Goal: Task Accomplishment & Management: Use online tool/utility

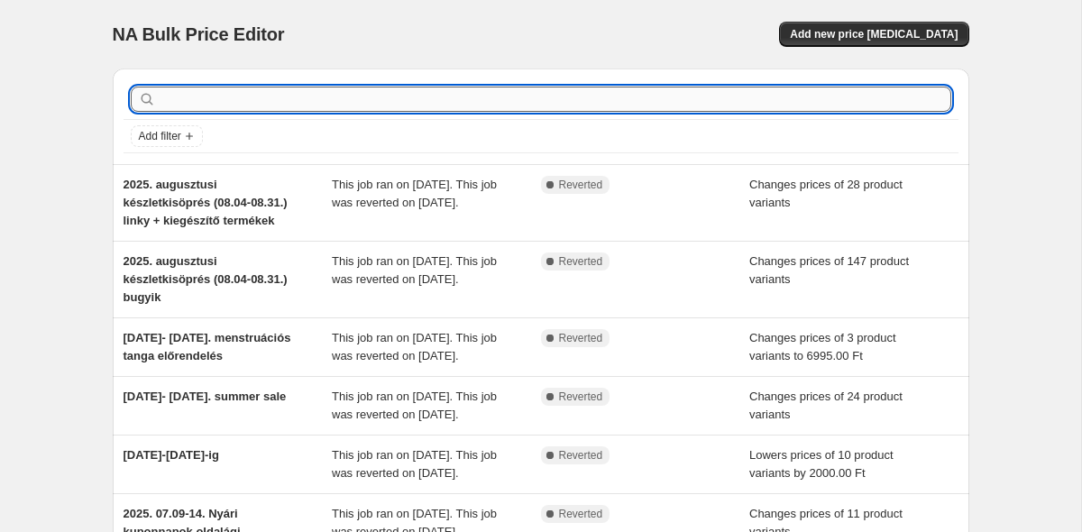
click at [198, 98] on input "text" at bounding box center [555, 99] width 791 height 25
click at [868, 41] on button "Add new price [MEDICAL_DATA]" at bounding box center [873, 34] width 189 height 25
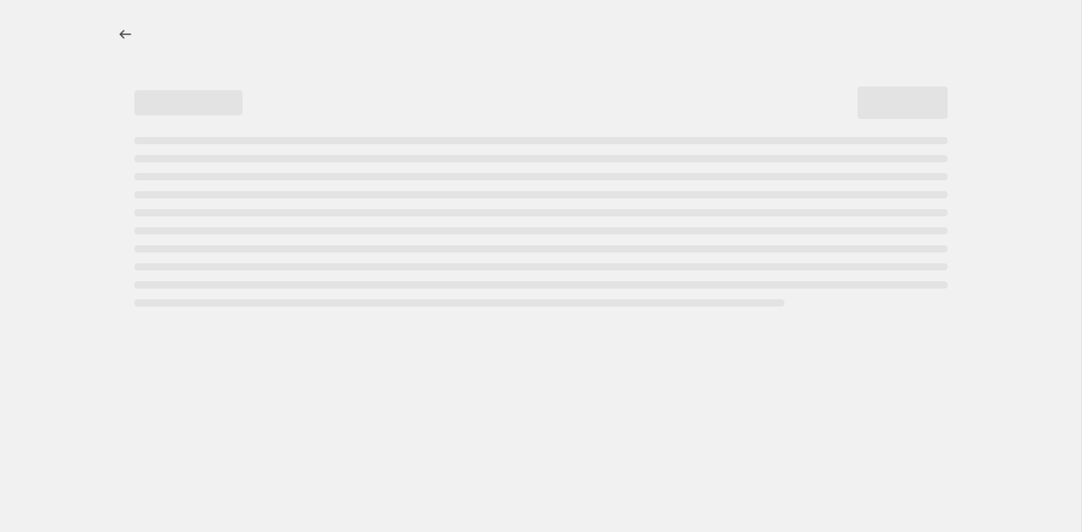
select select "percentage"
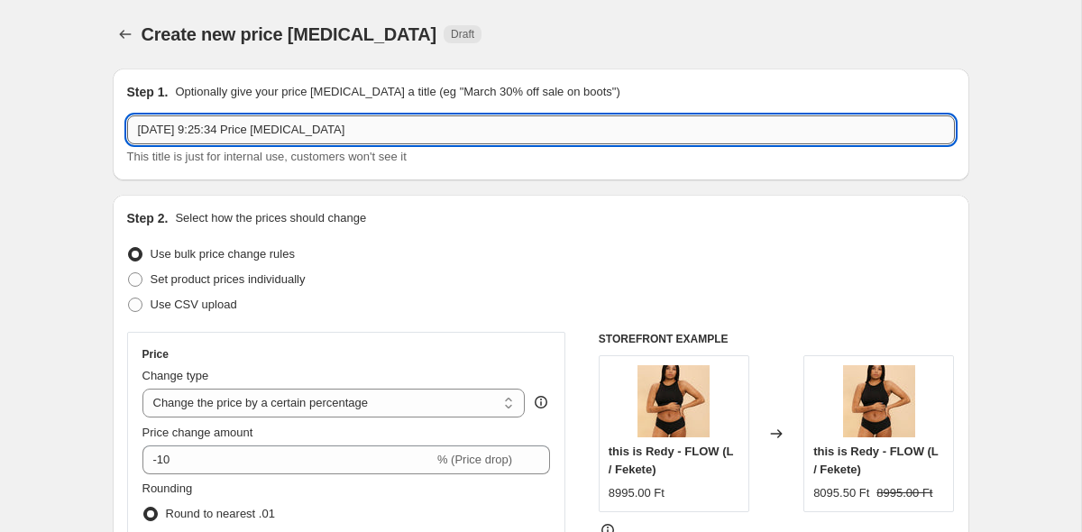
drag, startPoint x: 380, startPoint y: 132, endPoint x: 211, endPoint y: 124, distance: 169.6
click at [211, 124] on input "[DATE] 9:25:34 Price [MEDICAL_DATA]" at bounding box center [541, 129] width 828 height 29
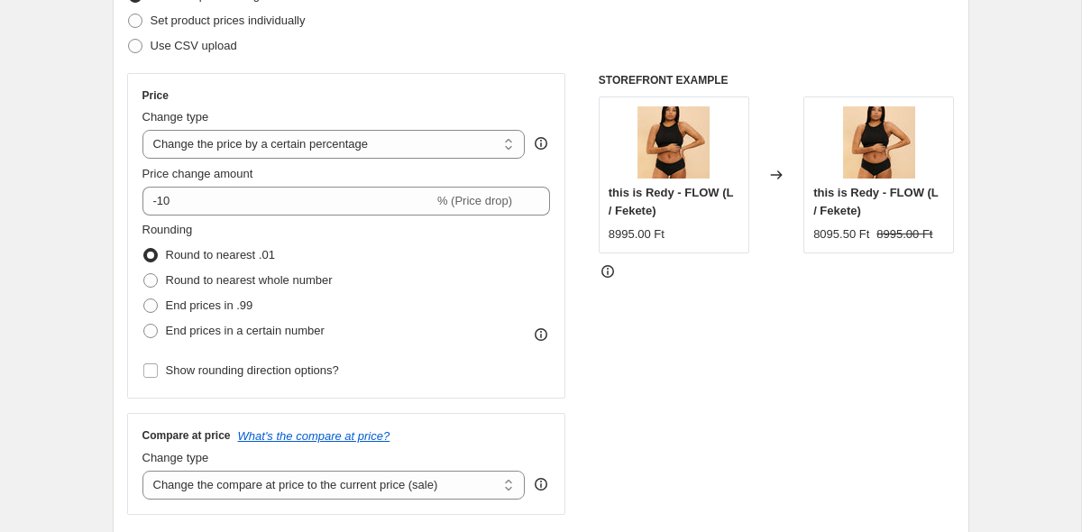
scroll to position [263, 0]
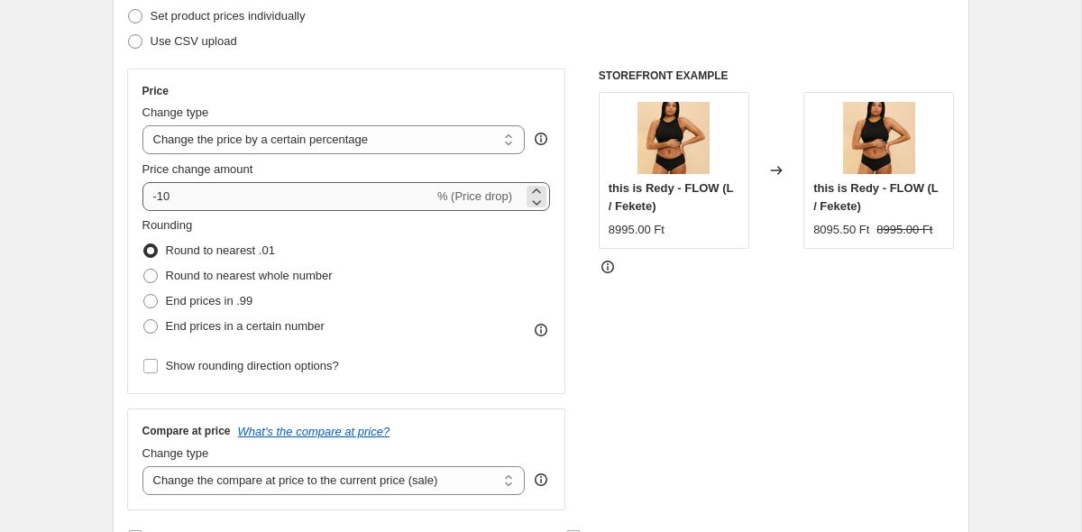
type input "[DATE]-[DATE]-ig swim termékek -20%"
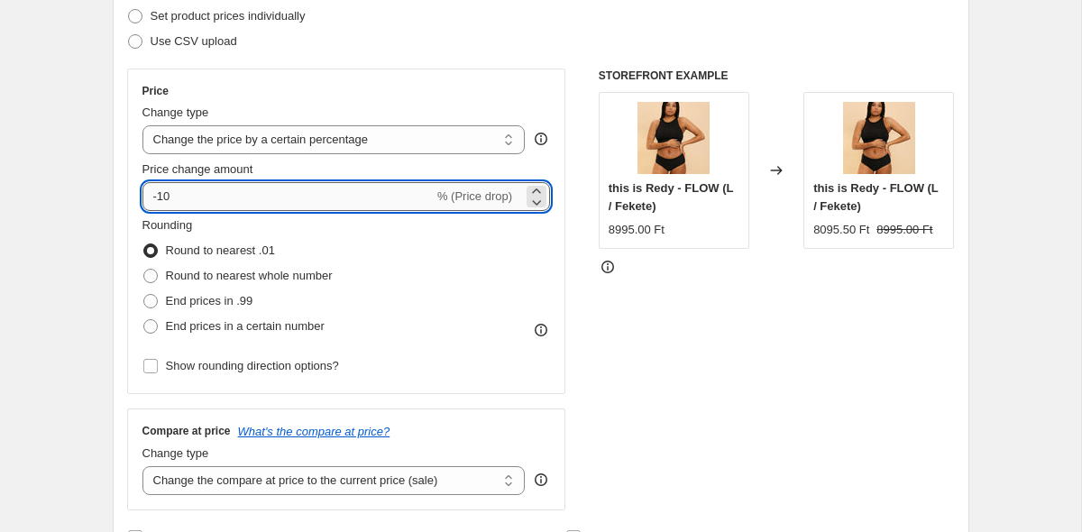
click at [199, 197] on input "-10" at bounding box center [287, 196] width 291 height 29
type input "-1"
type input "-20"
click at [181, 279] on span "Round to nearest whole number" at bounding box center [249, 276] width 167 height 14
click at [144, 270] on input "Round to nearest whole number" at bounding box center [143, 269] width 1 height 1
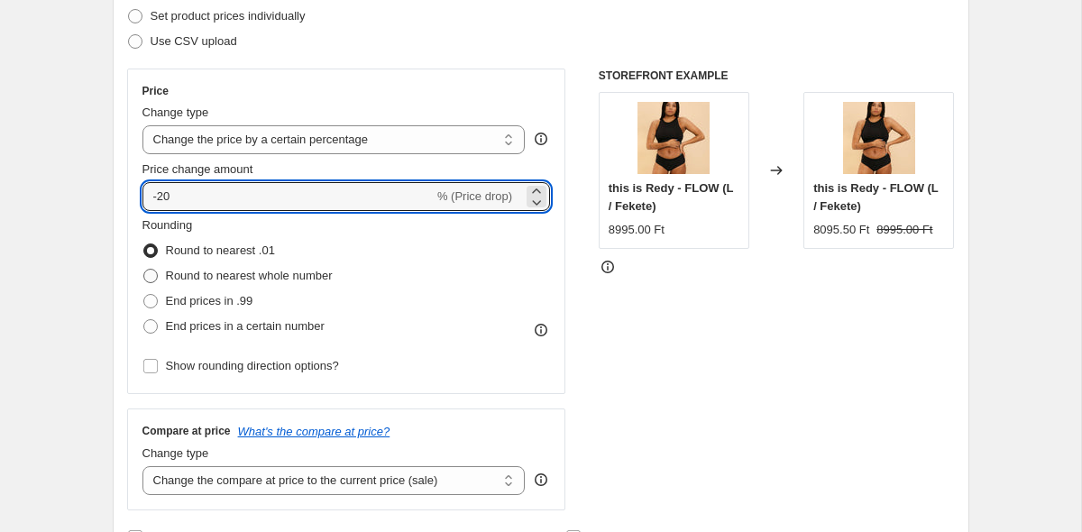
radio input "true"
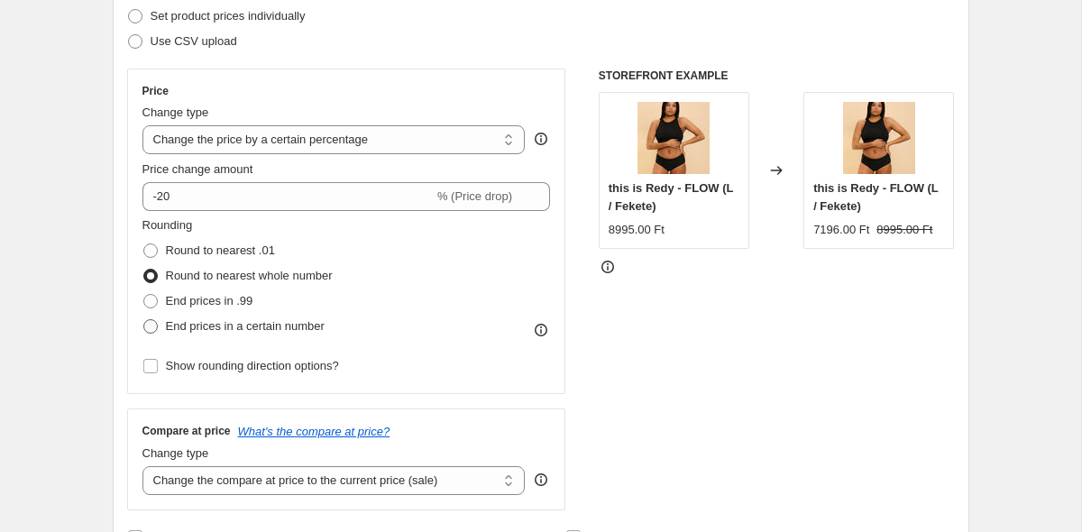
click at [183, 323] on span "End prices in a certain number" at bounding box center [245, 326] width 159 height 14
click at [144, 320] on input "End prices in a certain number" at bounding box center [143, 319] width 1 height 1
radio input "true"
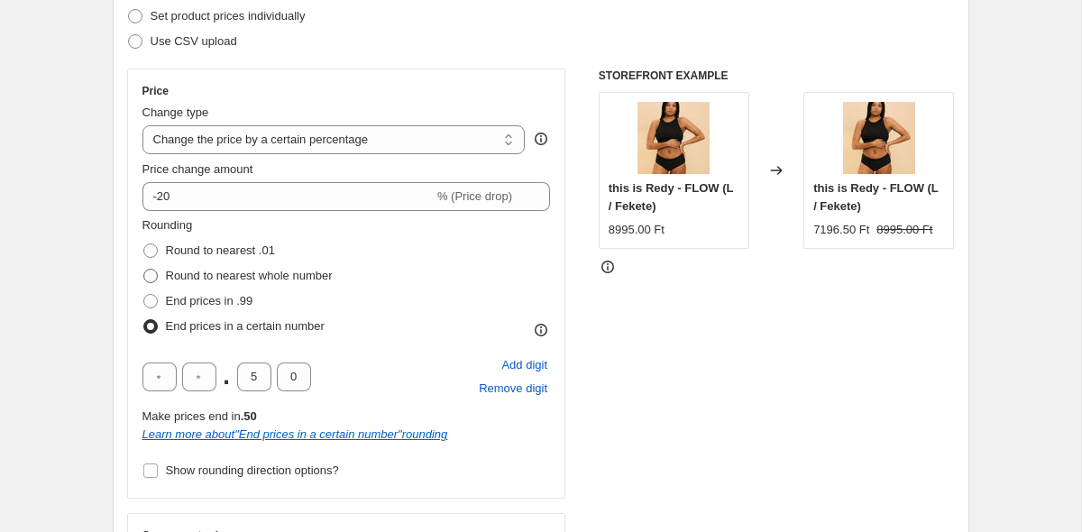
click at [202, 282] on span "Round to nearest whole number" at bounding box center [249, 276] width 167 height 14
click at [144, 270] on input "Round to nearest whole number" at bounding box center [143, 269] width 1 height 1
radio input "true"
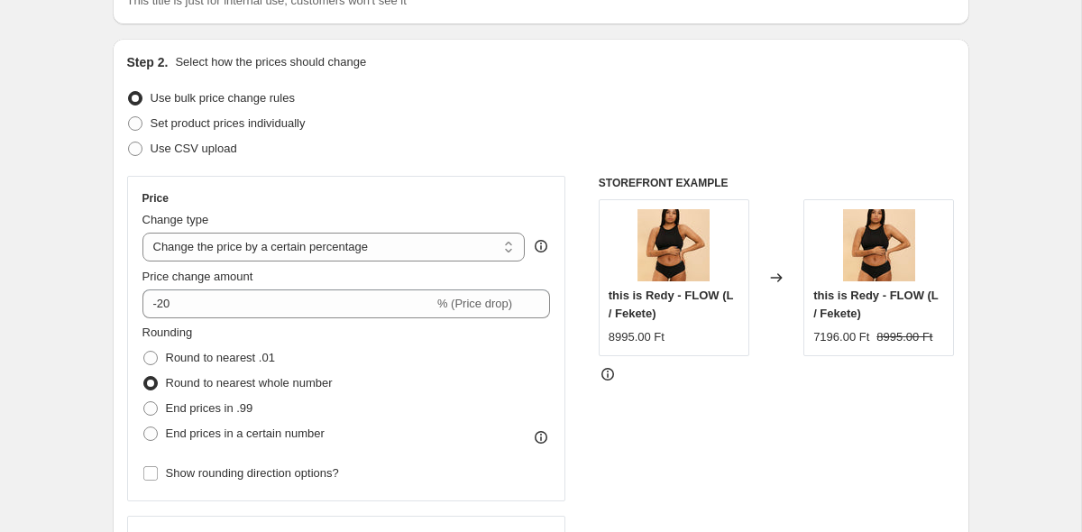
scroll to position [0, 0]
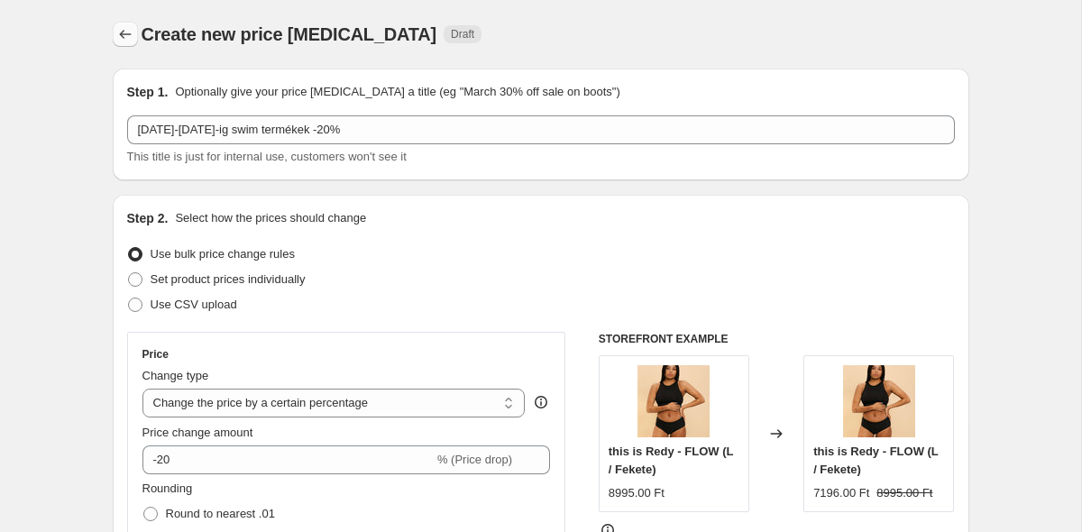
click at [131, 40] on icon "Price change jobs" at bounding box center [125, 34] width 18 height 18
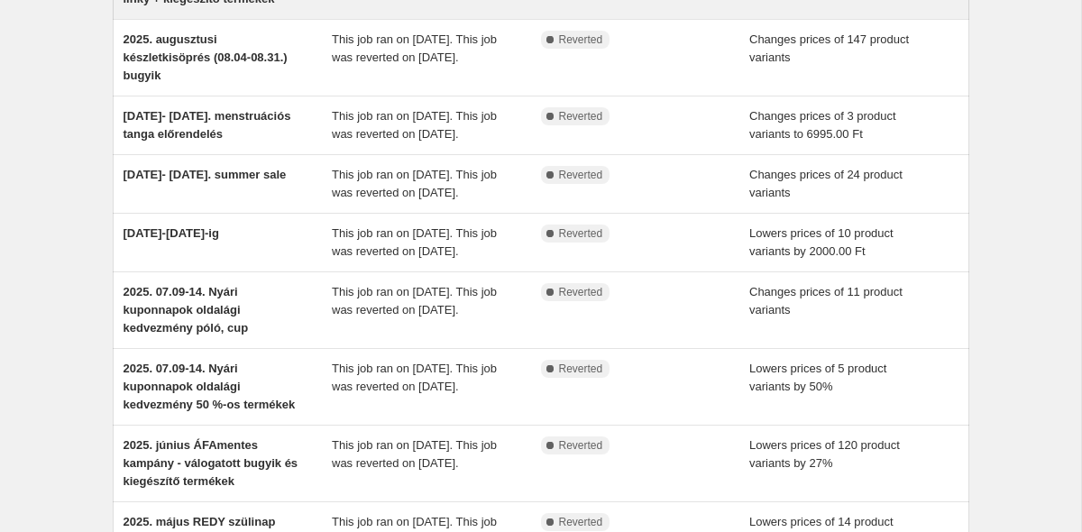
scroll to position [224, 0]
